Goal: Navigation & Orientation: Find specific page/section

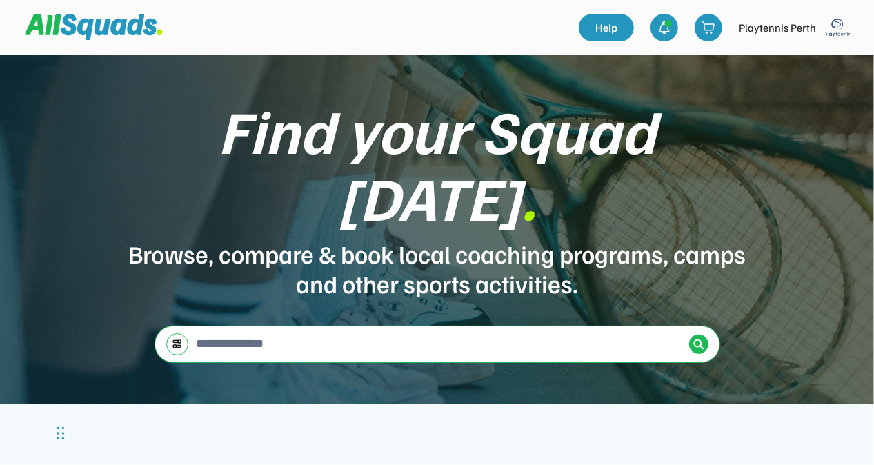
click at [839, 25] on img at bounding box center [838, 28] width 28 height 28
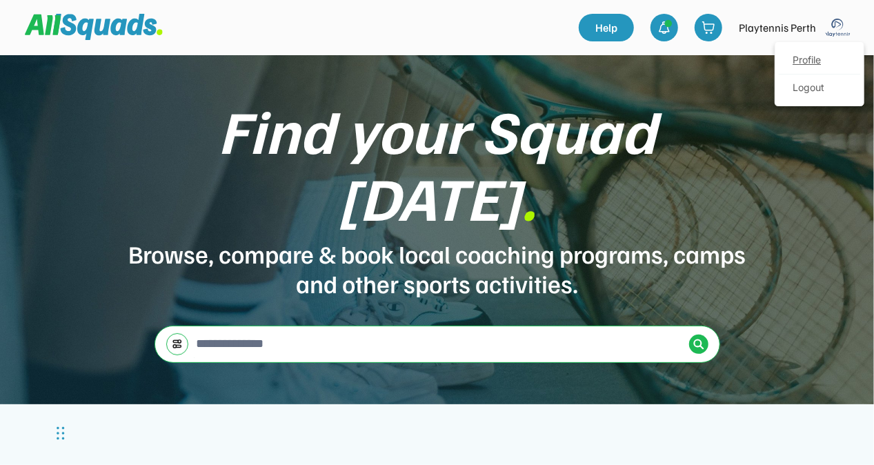
click at [818, 58] on link "Profile" at bounding box center [819, 61] width 81 height 28
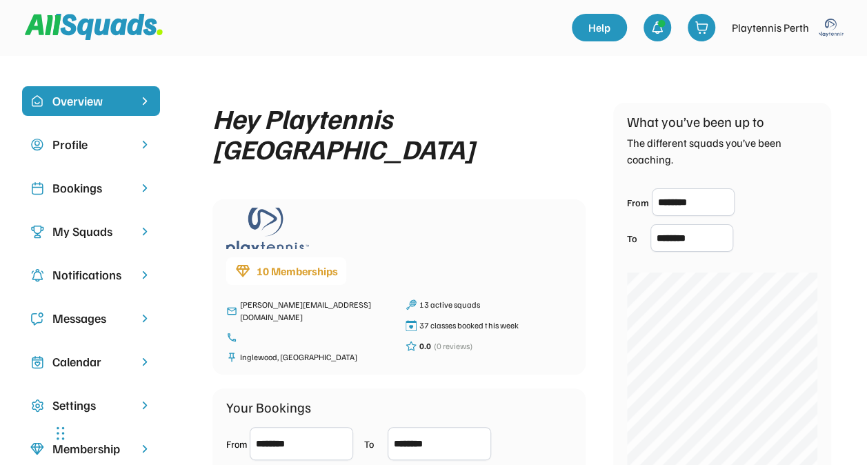
click at [102, 192] on div "Bookings" at bounding box center [90, 188] width 77 height 19
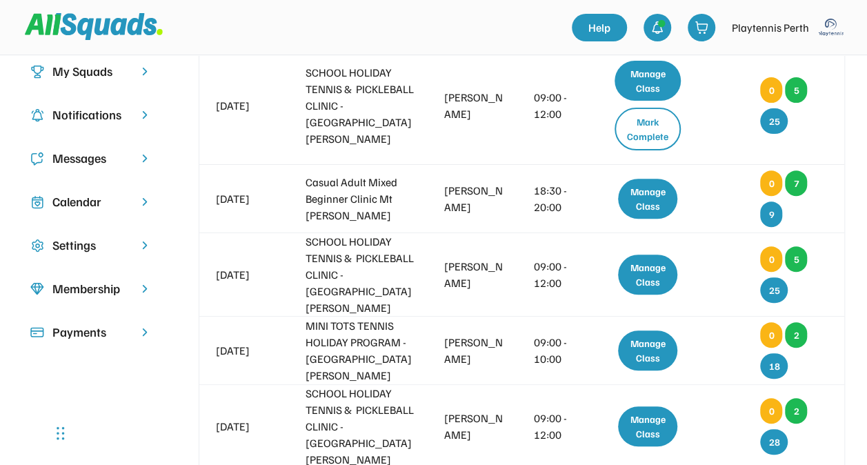
scroll to position [182, 0]
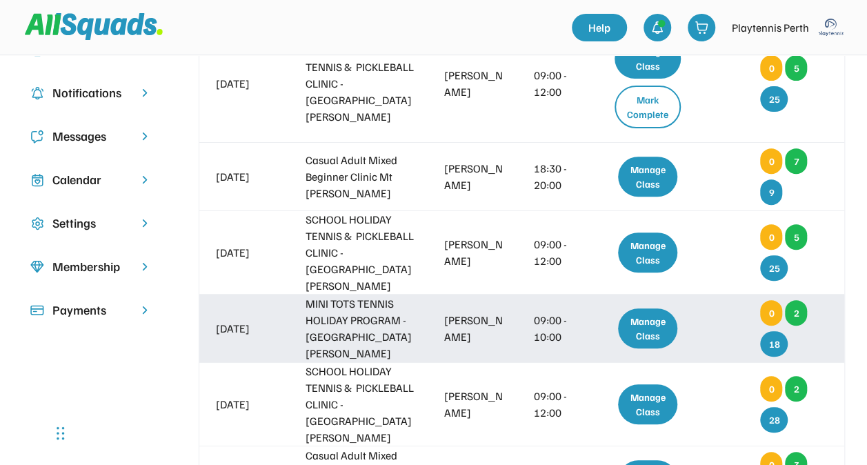
click at [503, 313] on div "[PERSON_NAME]" at bounding box center [474, 328] width 61 height 33
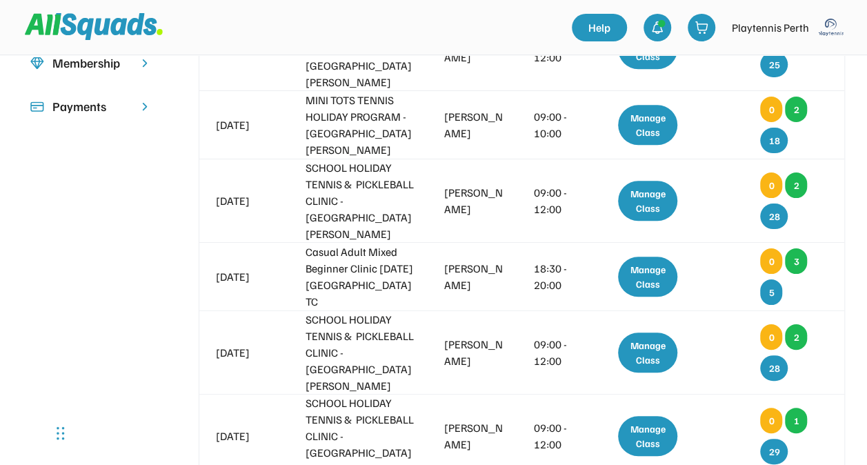
scroll to position [262, 0]
